Goal: Check status: Check status

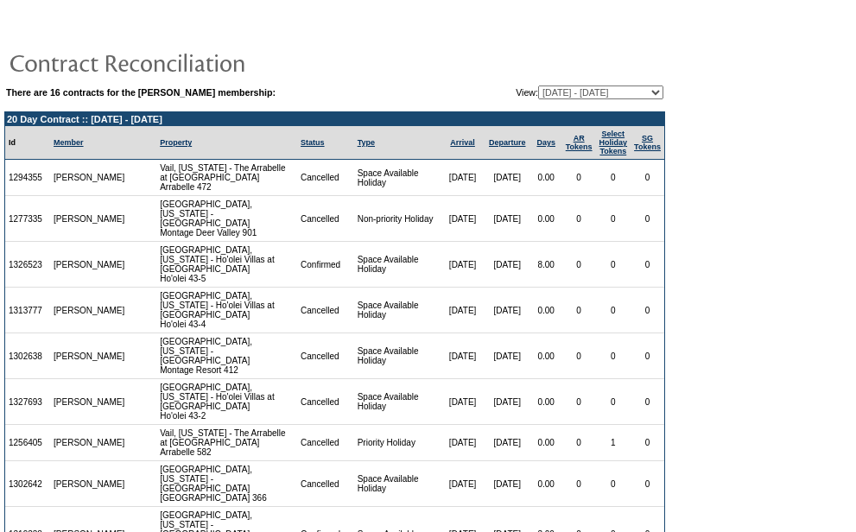
click at [606, 98] on select "11/16/12 - 02/28/14 03/01/14 - 02/28/15 03/01/15 - 02/29/16 03/01/16 - 02/28/17…" at bounding box center [600, 93] width 125 height 14
select select "108799"
click at [538, 86] on select "11/16/12 - 02/28/14 03/01/14 - 02/28/15 03/01/15 - 02/29/16 03/01/16 - 02/28/17…" at bounding box center [600, 93] width 125 height 14
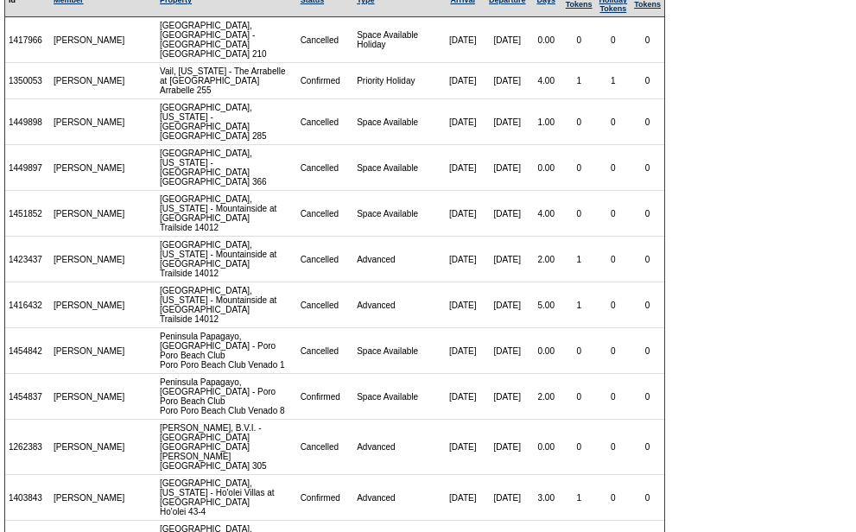
scroll to position [173, 0]
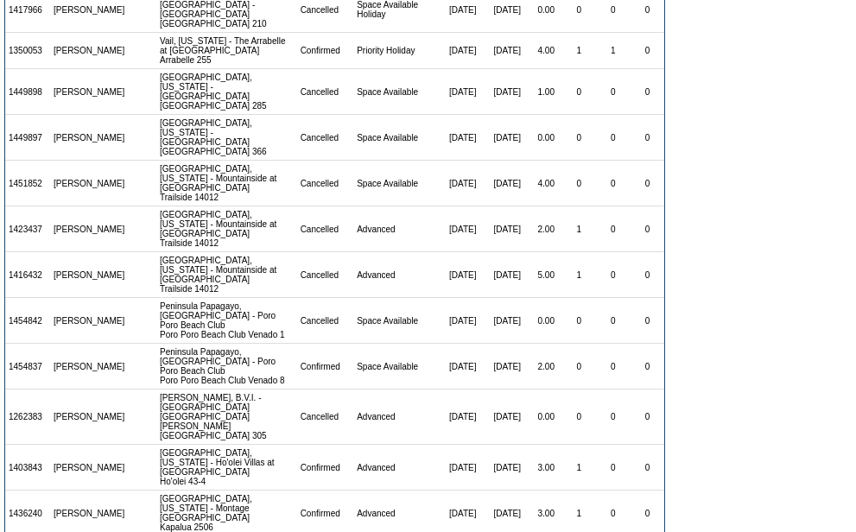
drag, startPoint x: 47, startPoint y: 177, endPoint x: 7, endPoint y: 178, distance: 39.8
click at [7, 178] on td "1451852" at bounding box center [27, 184] width 45 height 46
copy td "1451852"
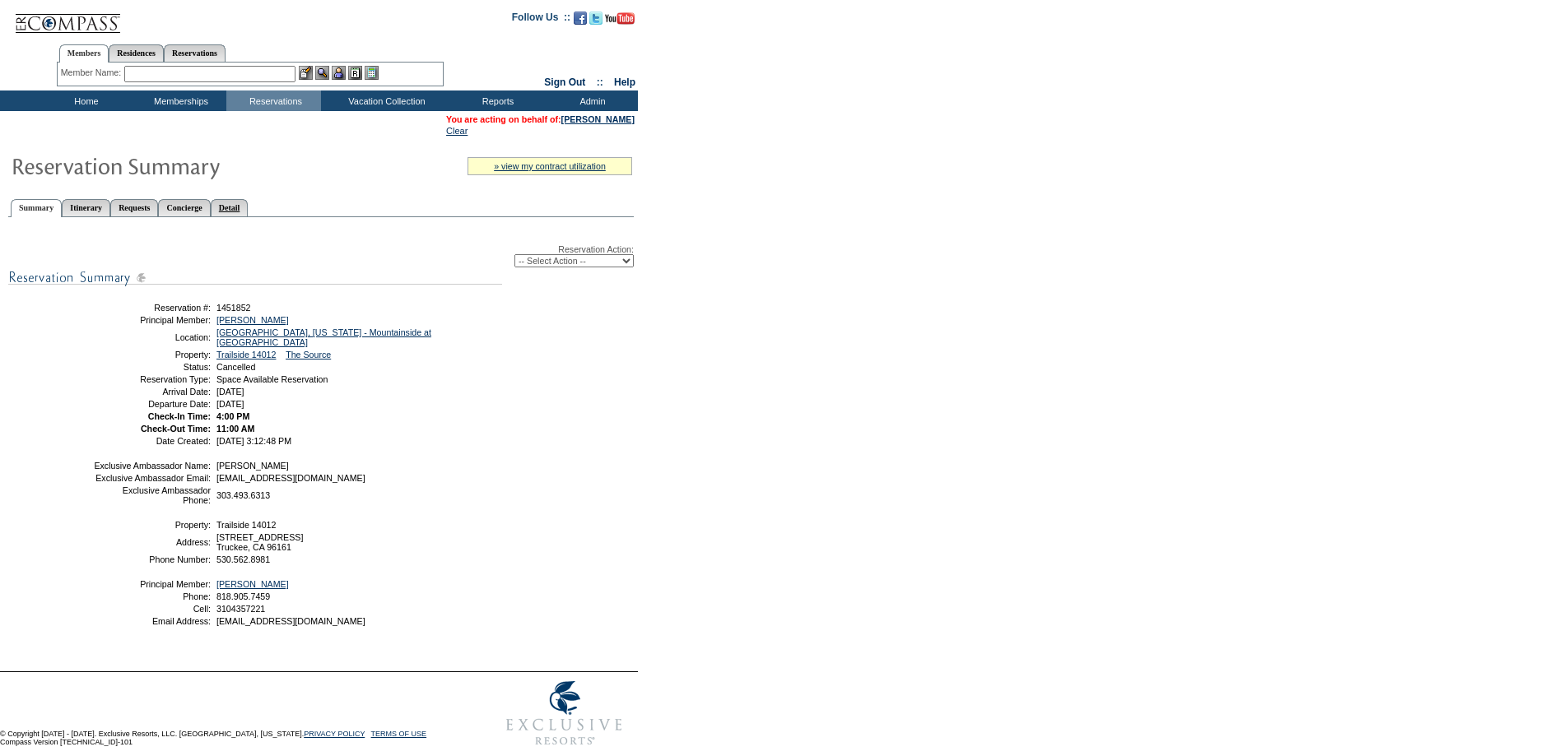
click at [249, 214] on link "Detail" at bounding box center [230, 208] width 38 height 17
